Goal: Check status: Check status

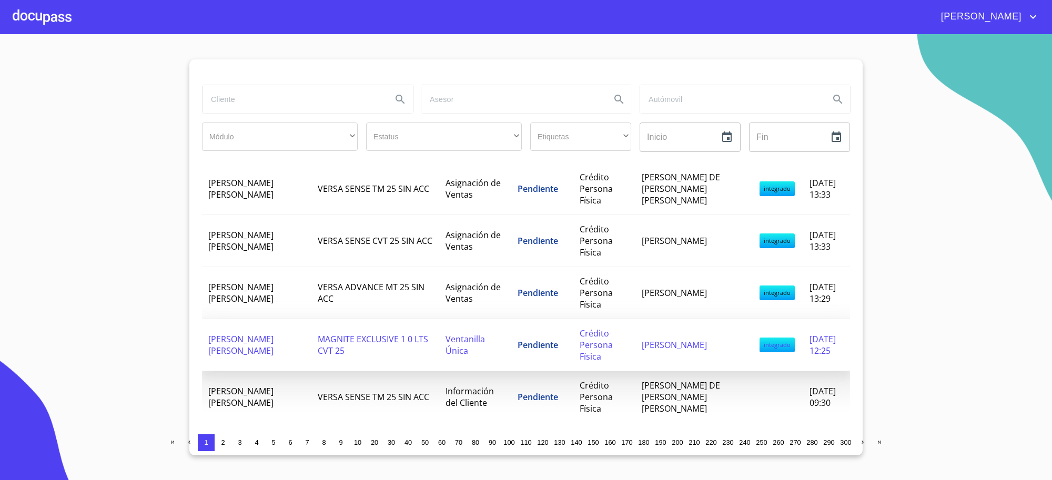
scroll to position [307, 0]
click at [325, 356] on span "MAGNITE EXCLUSIVE 1 0 LTS CVT 25" at bounding box center [373, 344] width 110 height 23
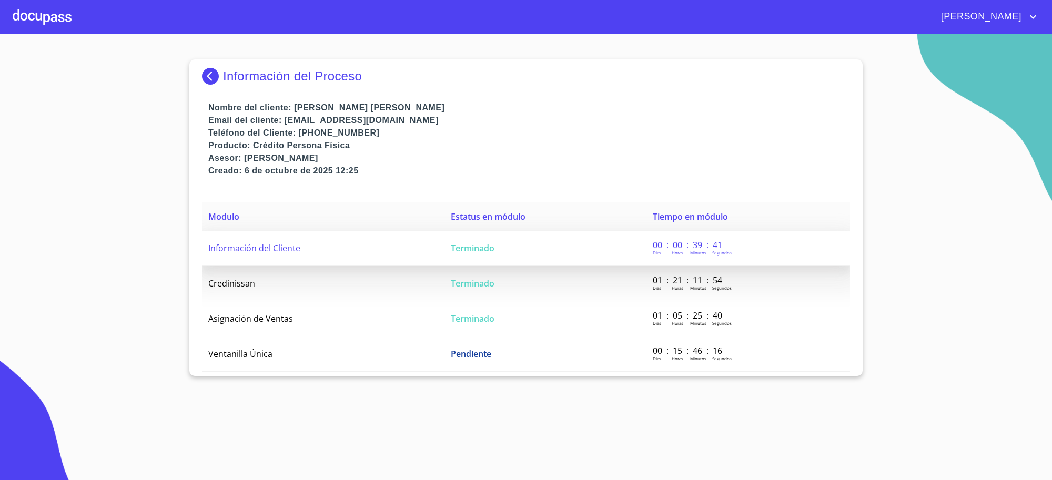
click at [519, 239] on td "Terminado" at bounding box center [545, 248] width 202 height 35
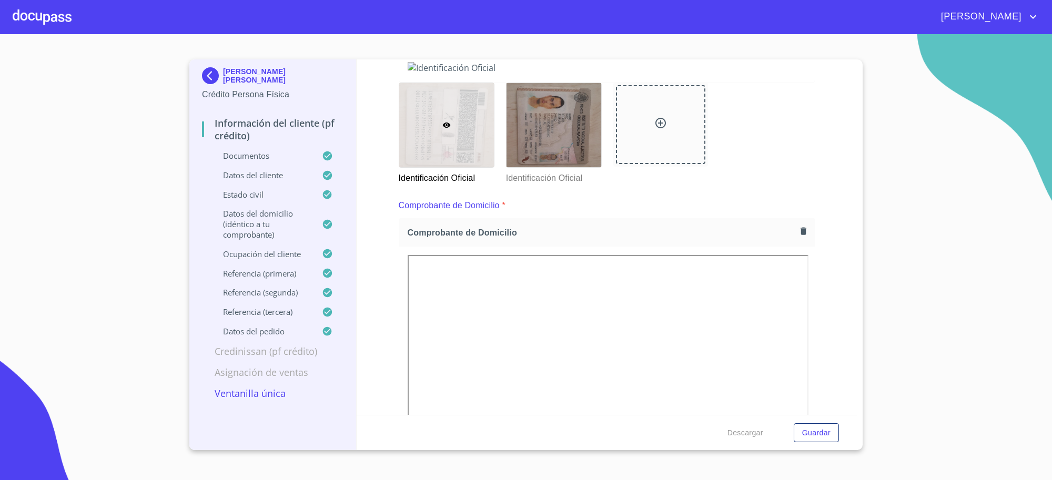
scroll to position [142, 0]
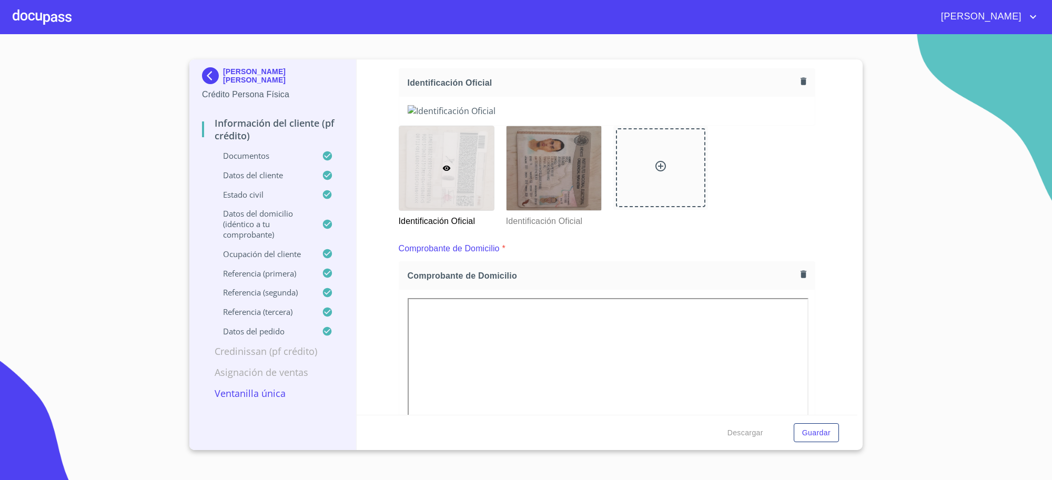
click at [210, 84] on img at bounding box center [212, 75] width 21 height 17
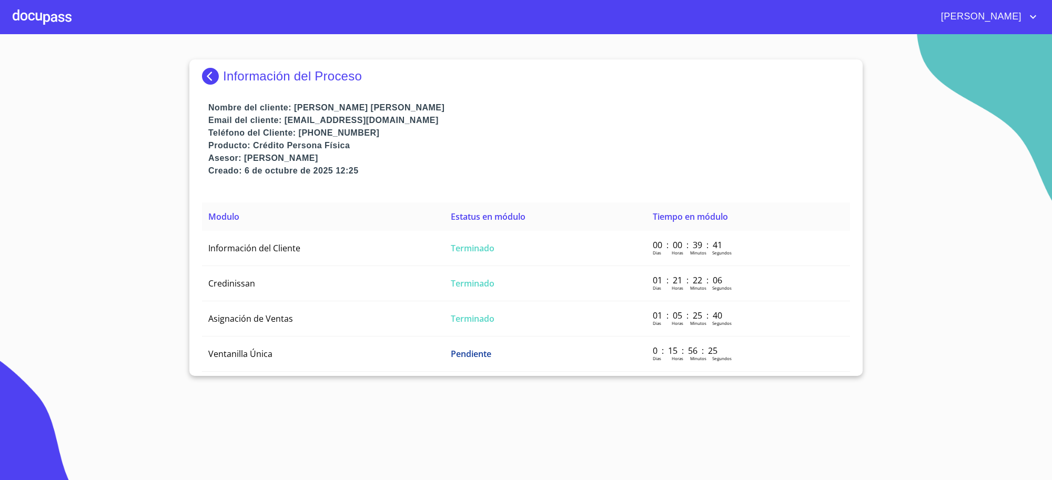
click at [211, 83] on img at bounding box center [212, 76] width 21 height 17
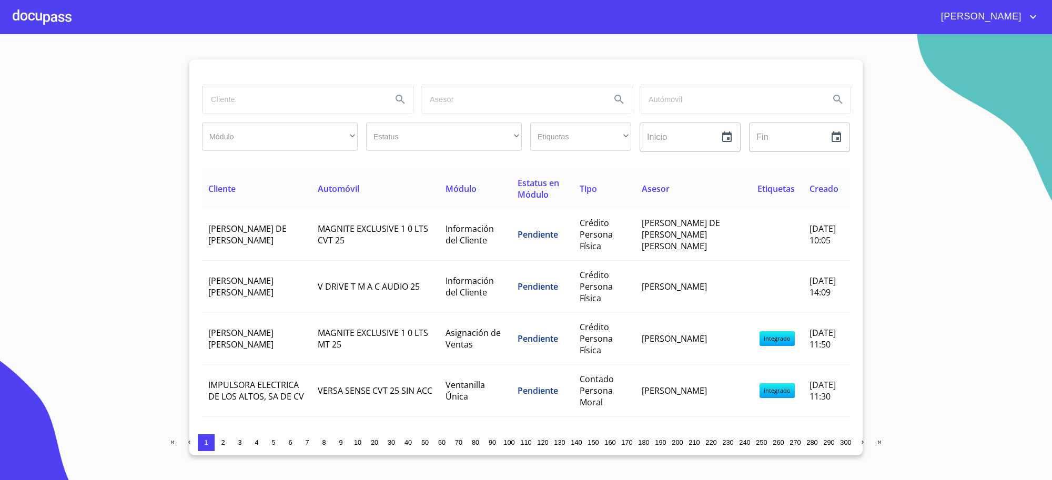
click at [276, 100] on input "search" at bounding box center [292, 99] width 181 height 28
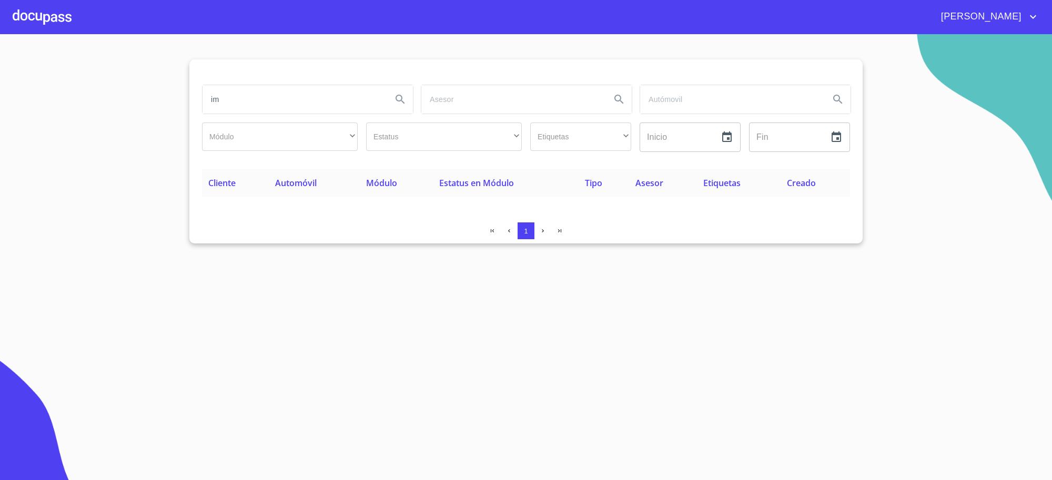
type input "i"
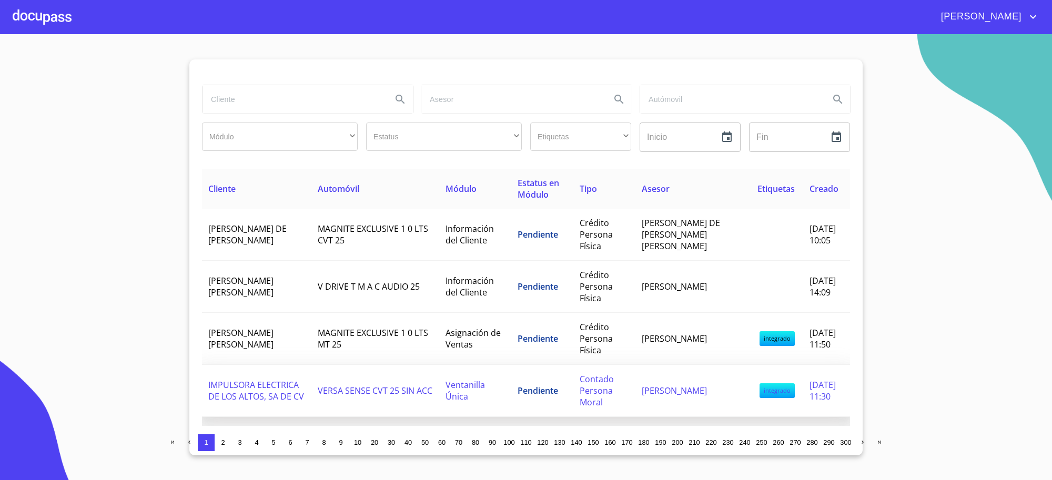
click at [353, 393] on span "VERSA SENSE CVT 25 SIN ACC" at bounding box center [375, 391] width 115 height 12
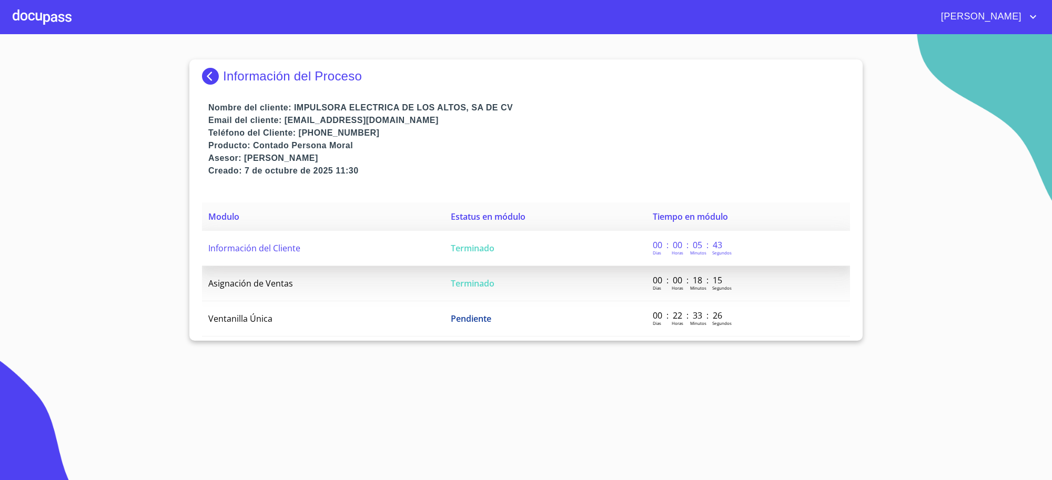
click at [470, 253] on span "Terminado" at bounding box center [473, 248] width 44 height 12
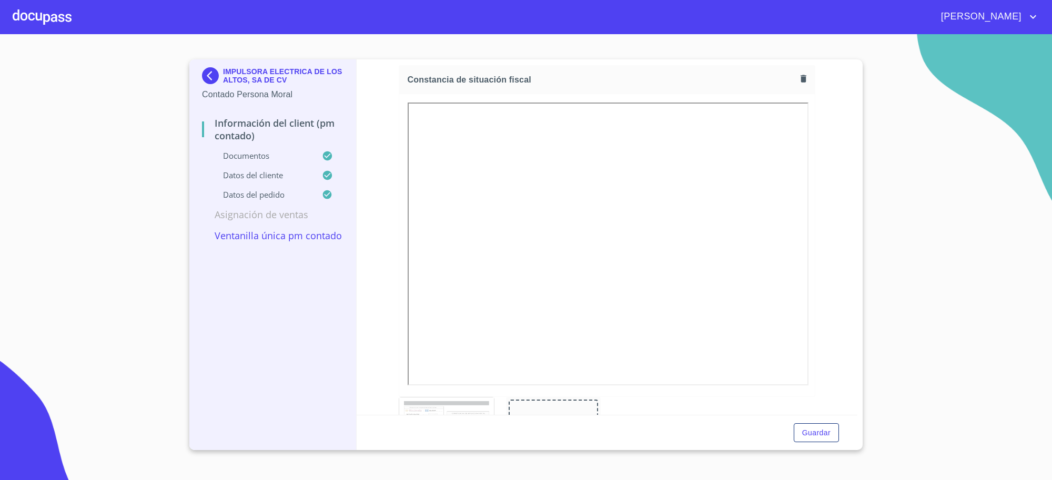
scroll to position [2498, 0]
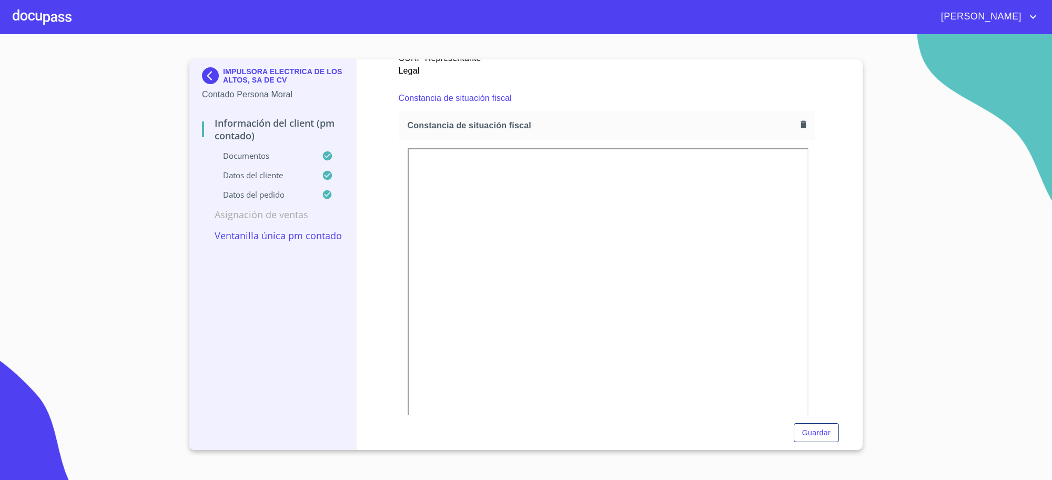
click at [215, 78] on img at bounding box center [212, 75] width 21 height 17
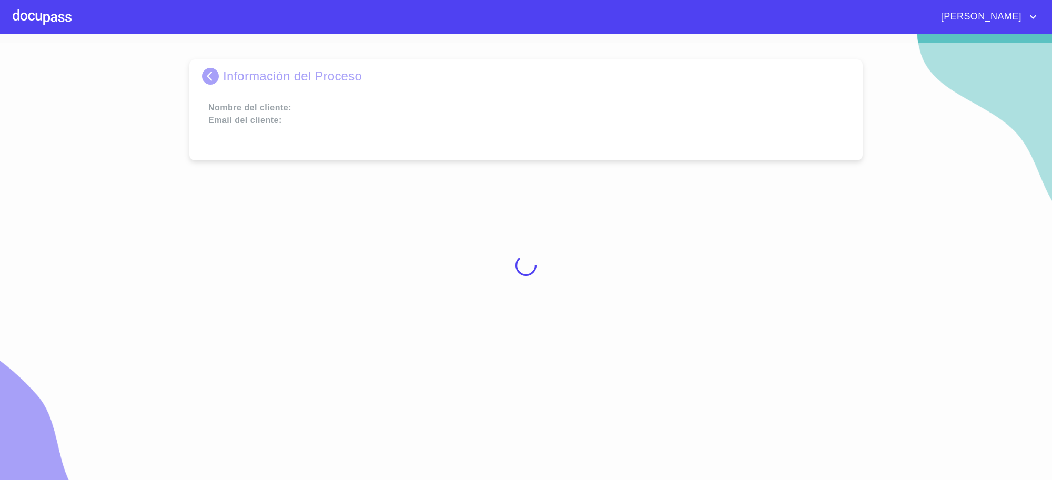
click at [215, 78] on div at bounding box center [526, 266] width 1052 height 446
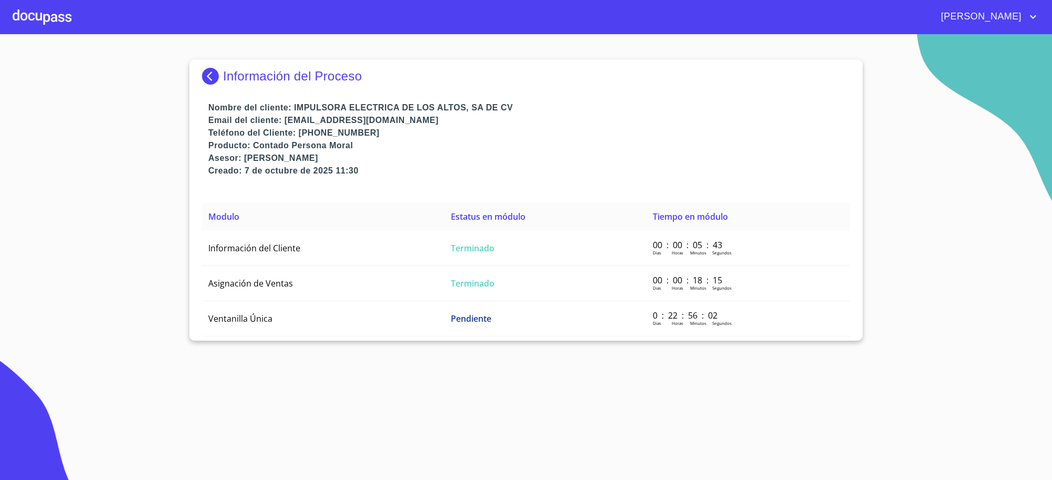
click at [215, 78] on img at bounding box center [212, 76] width 21 height 17
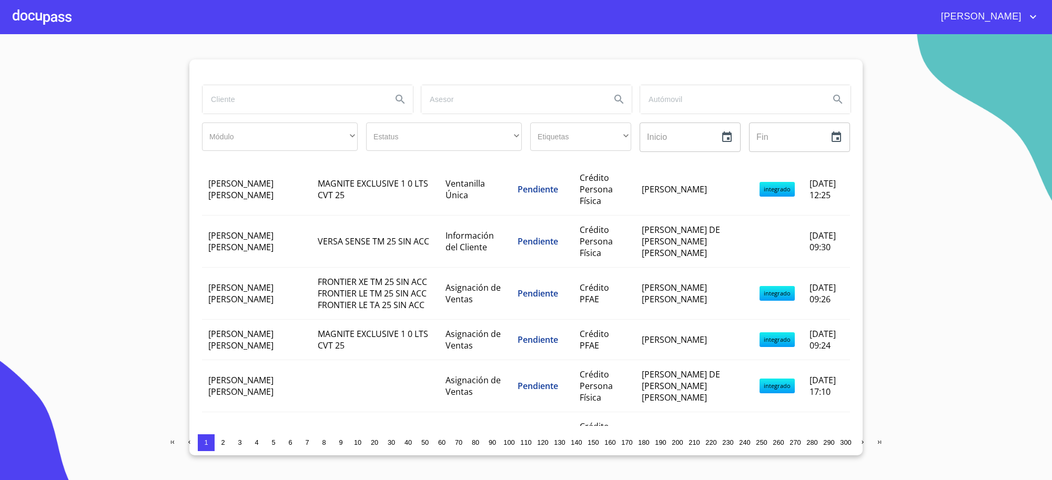
scroll to position [482, 0]
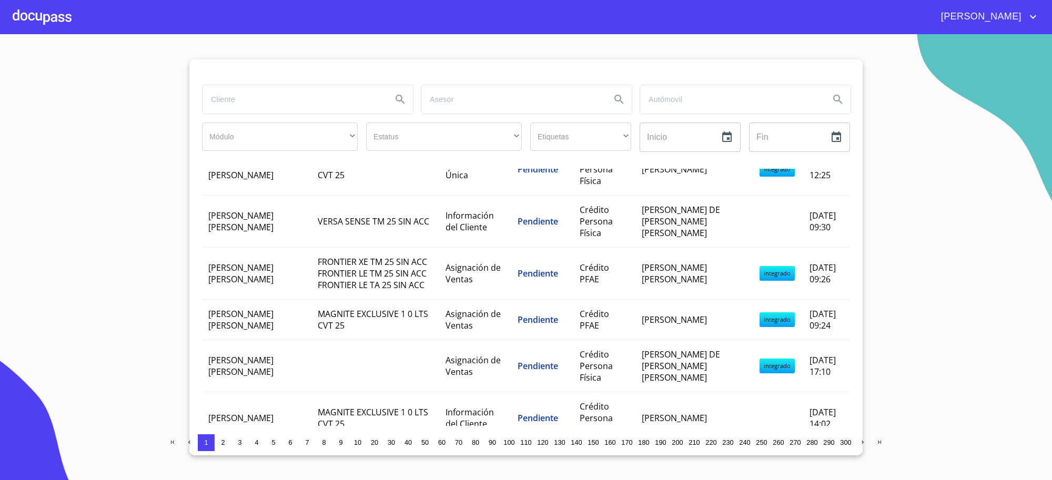
click at [287, 332] on td "[PERSON_NAME] [PERSON_NAME]" at bounding box center [256, 320] width 109 height 40
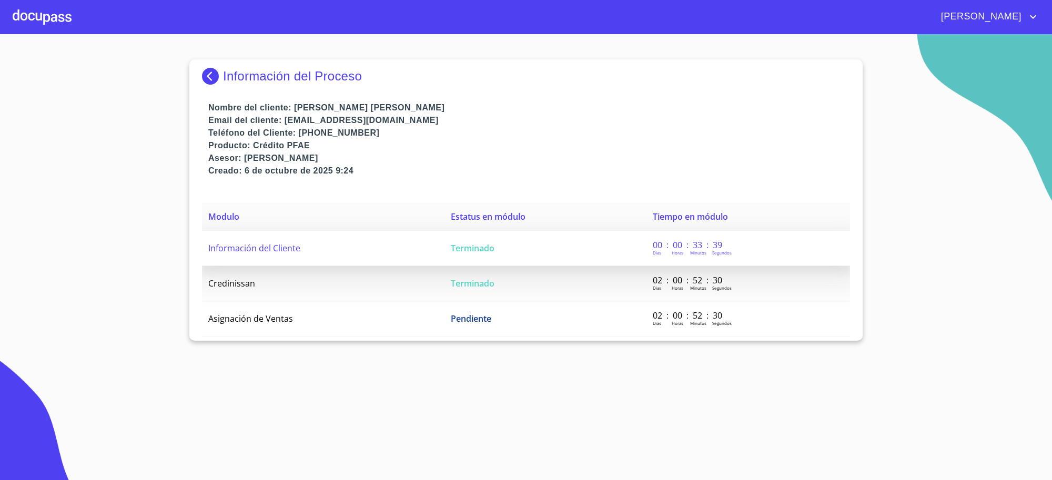
click at [417, 258] on td "Información del Cliente" at bounding box center [323, 248] width 242 height 35
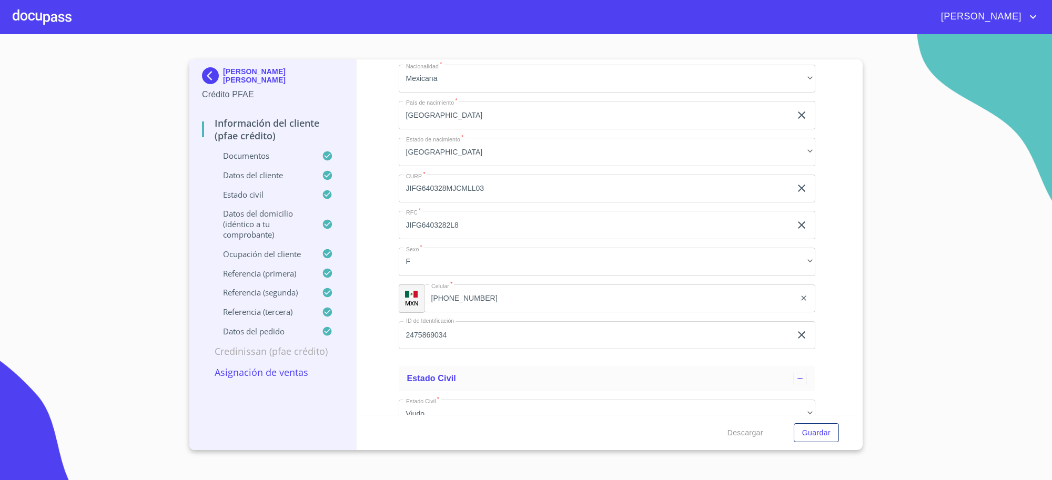
scroll to position [3725, 0]
